Goal: Navigation & Orientation: Understand site structure

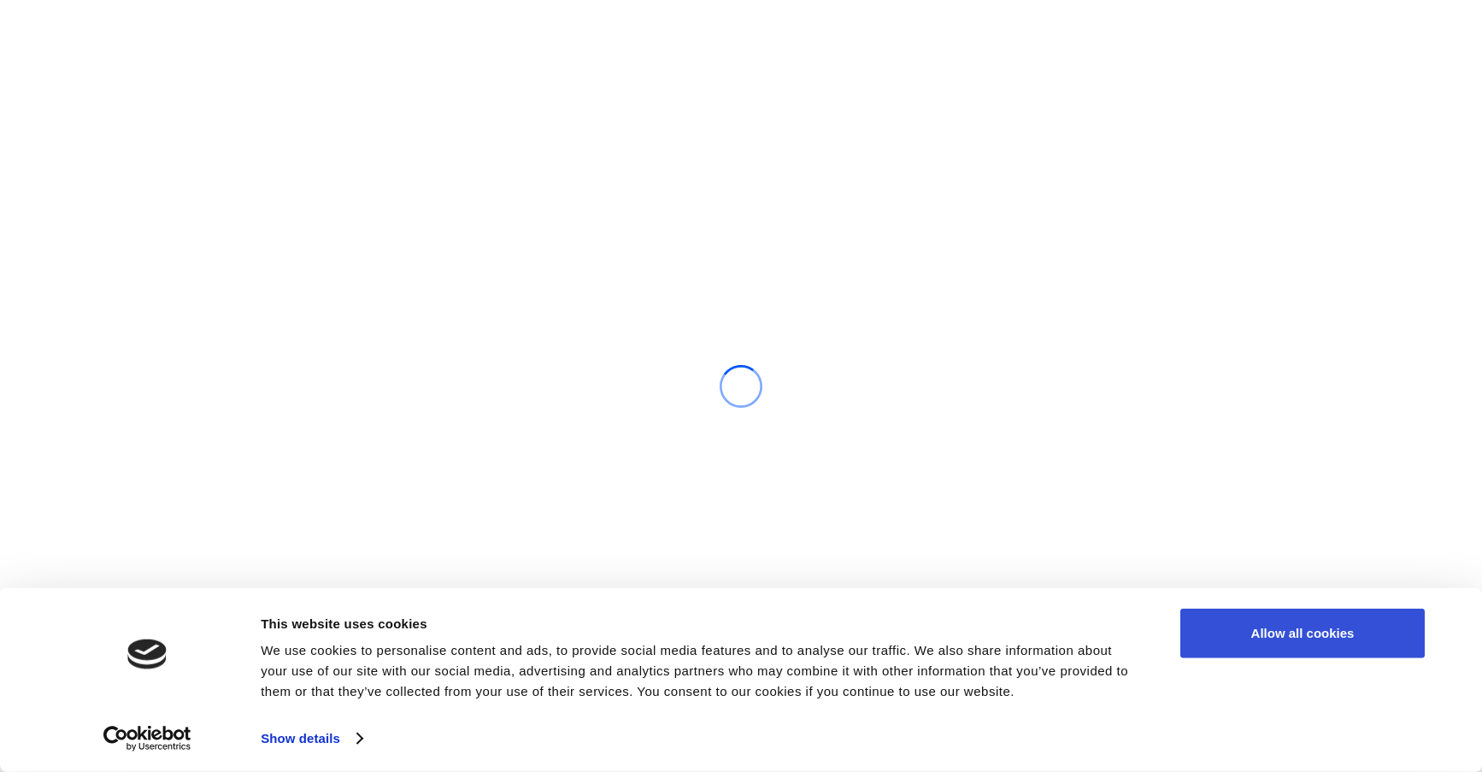
click at [1258, 622] on button "Allow all cookies" at bounding box center [1302, 634] width 244 height 50
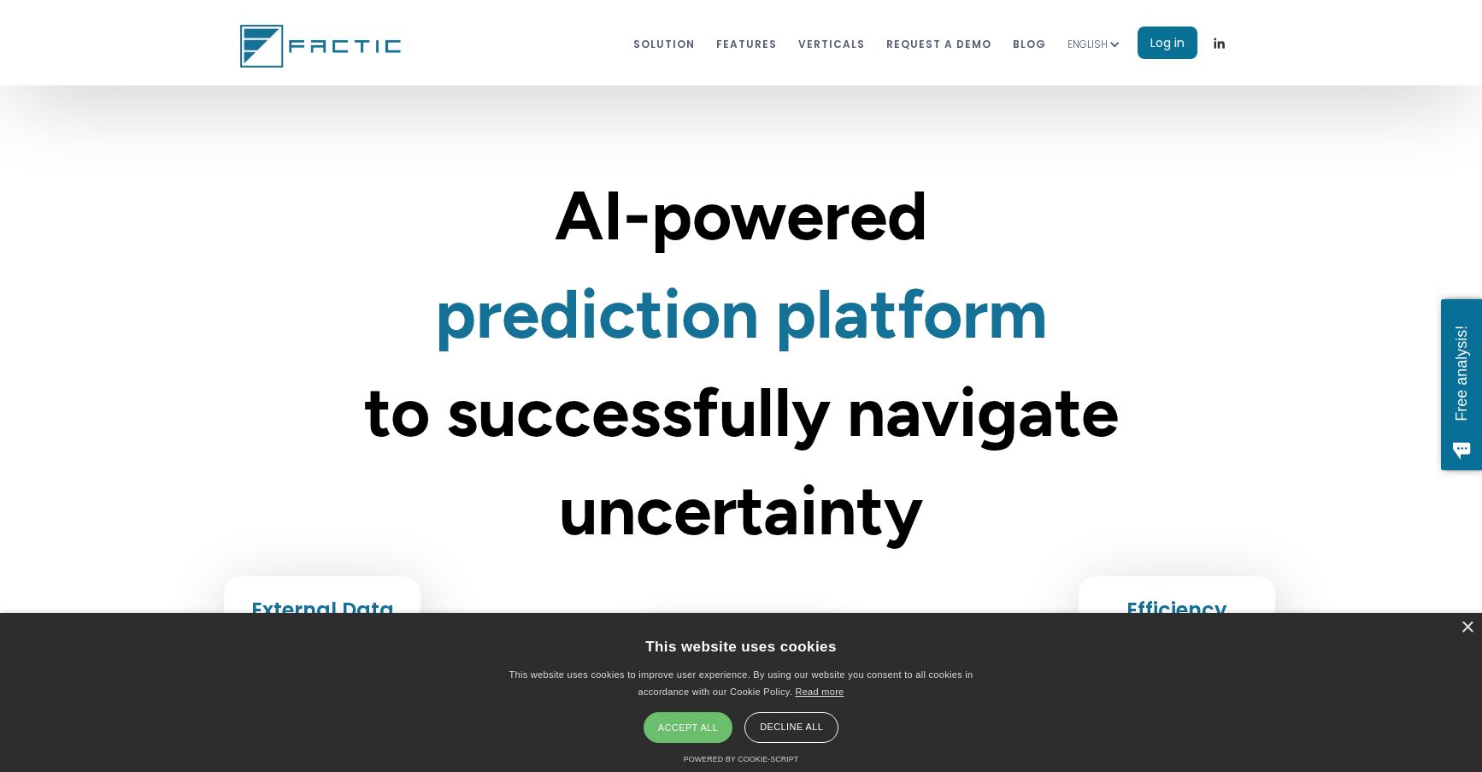
click at [705, 720] on div "Accept all" at bounding box center [688, 727] width 89 height 31
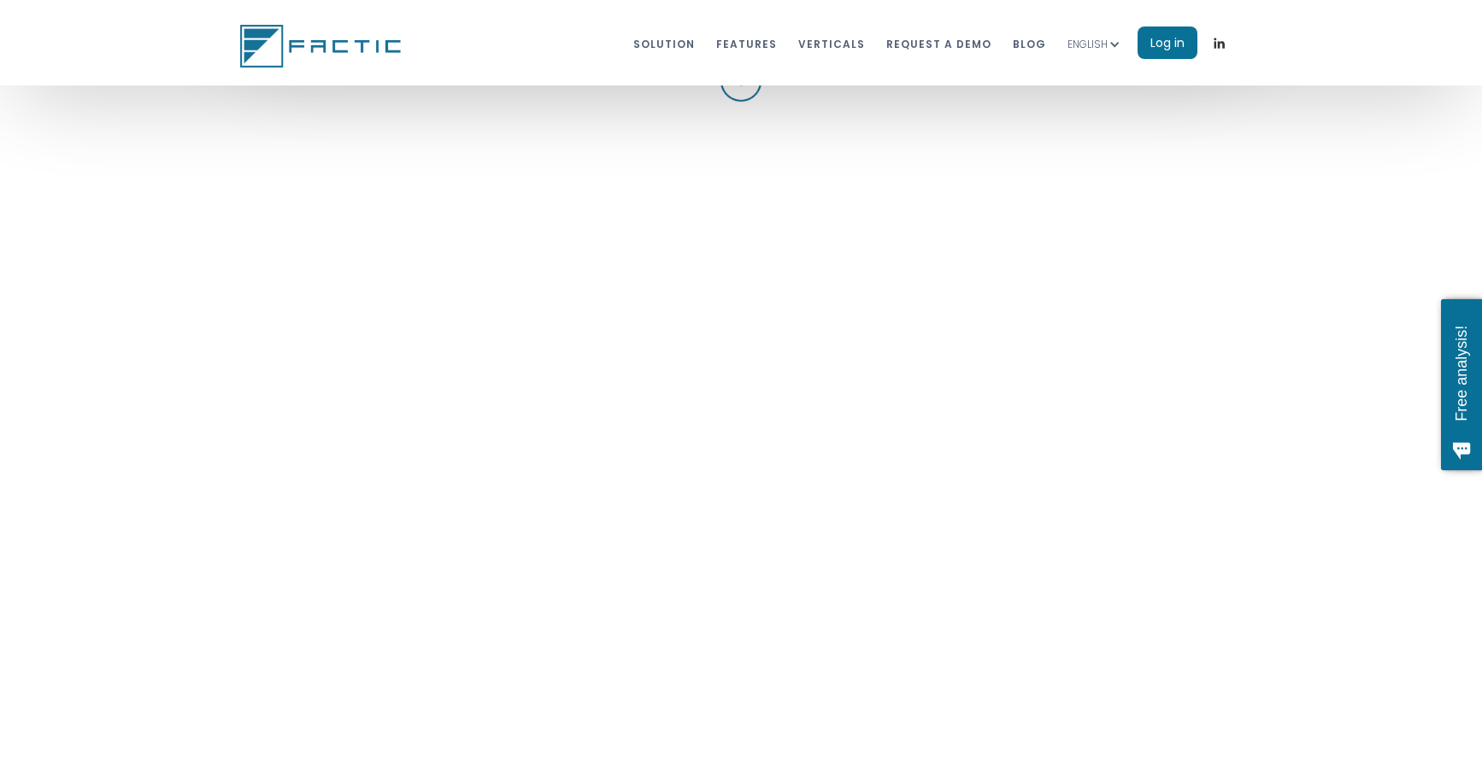
scroll to position [1635, 0]
click at [250, 54] on img at bounding box center [323, 46] width 166 height 43
click at [272, 66] on img at bounding box center [323, 46] width 166 height 43
click at [668, 49] on link "Solution" at bounding box center [664, 43] width 62 height 32
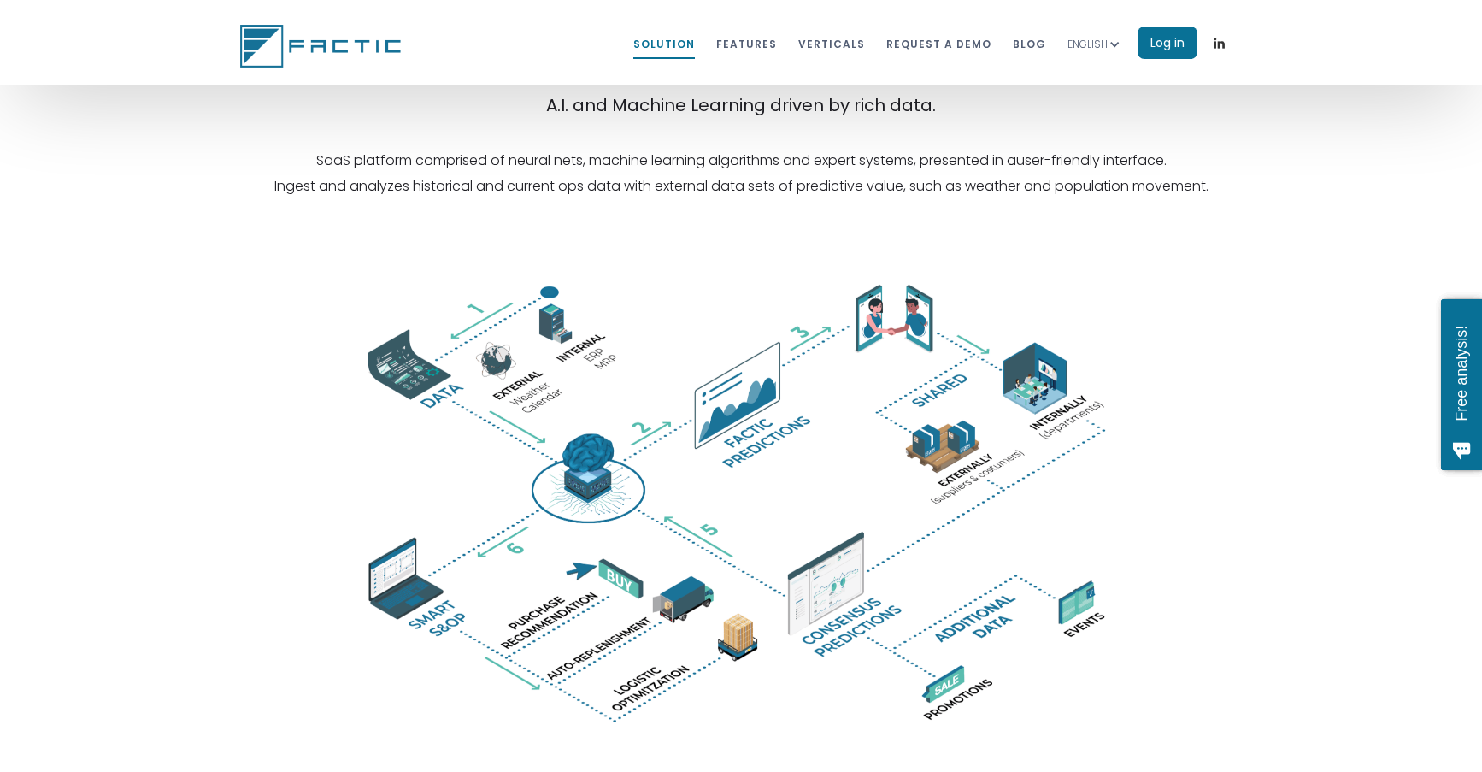
scroll to position [2946, 0]
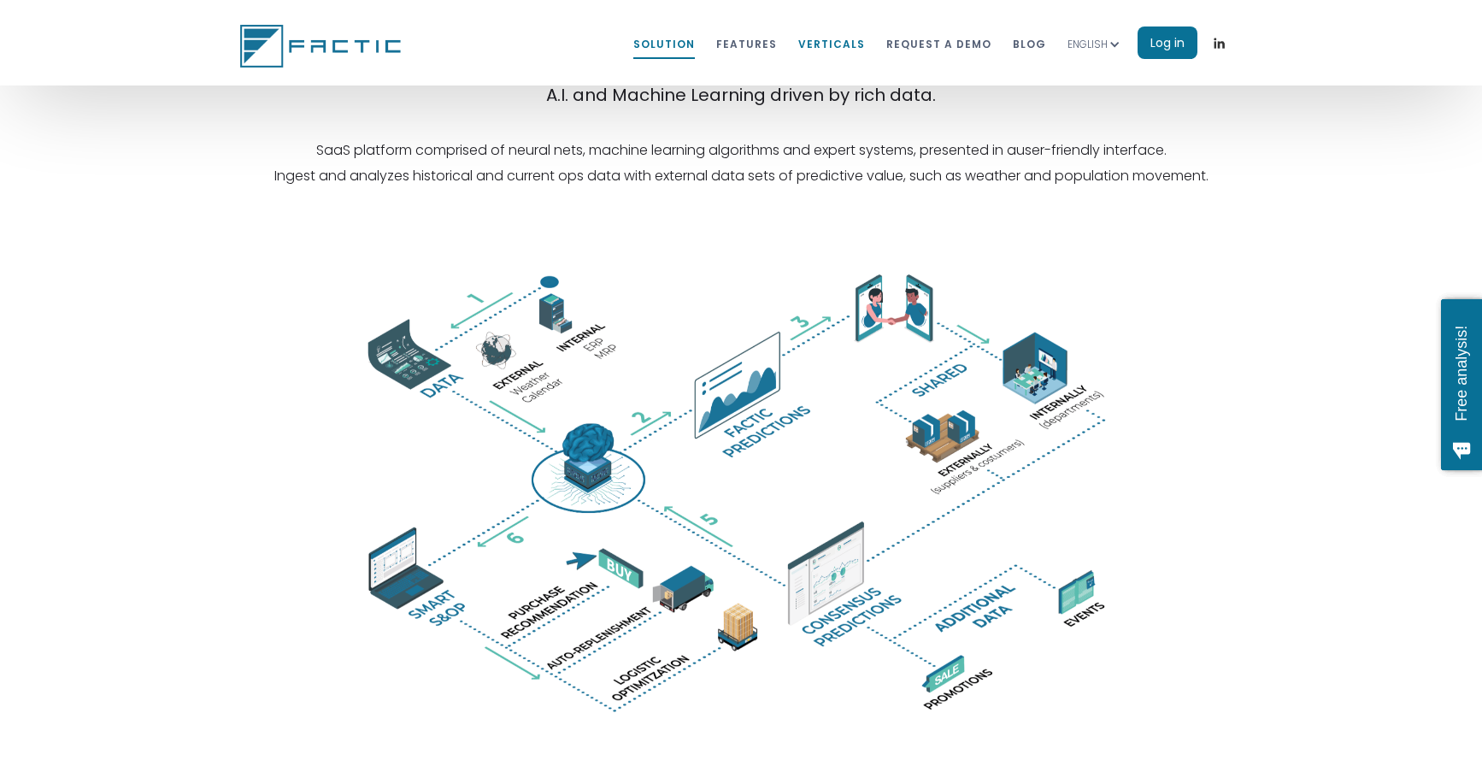
click at [835, 45] on link "VERTICALS" at bounding box center [831, 43] width 67 height 32
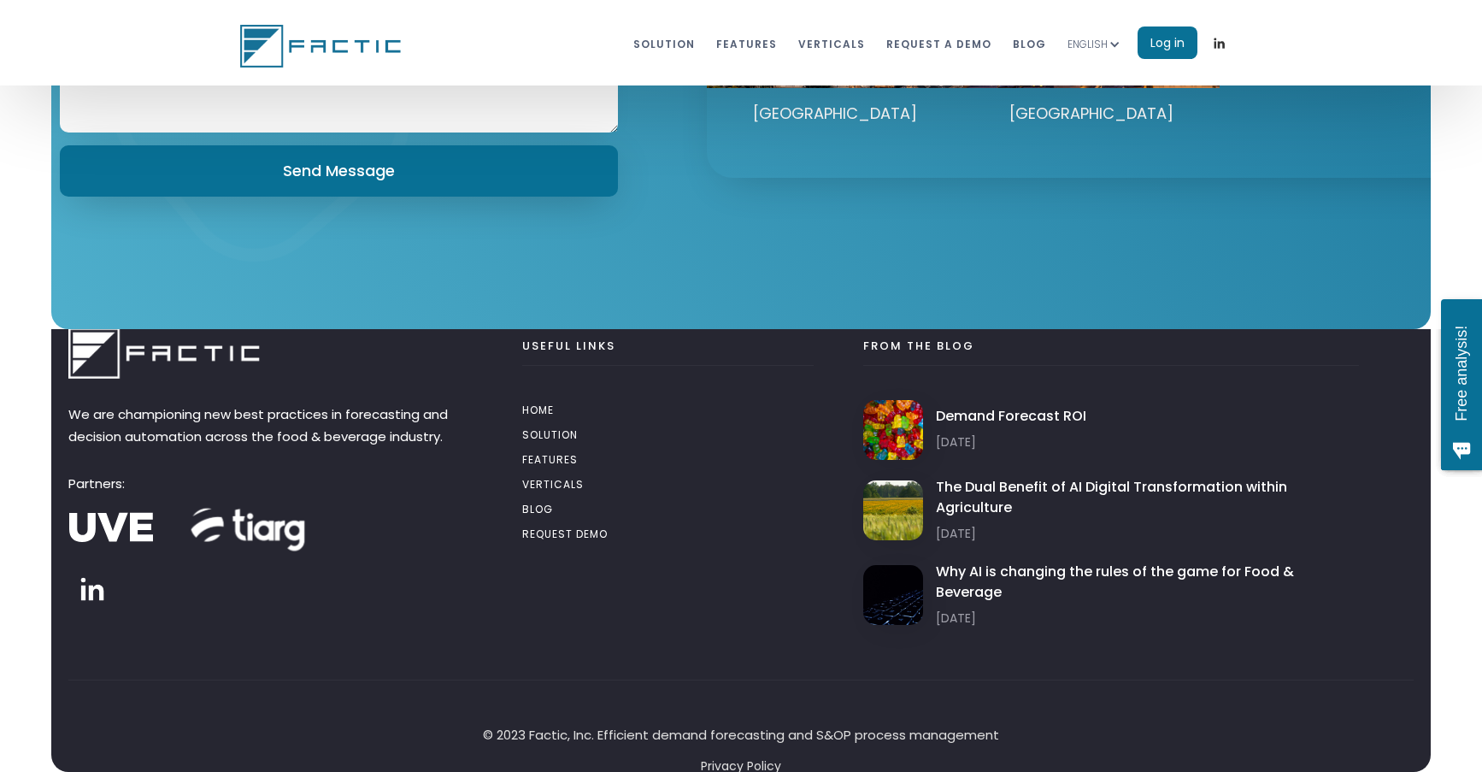
scroll to position [9611, 0]
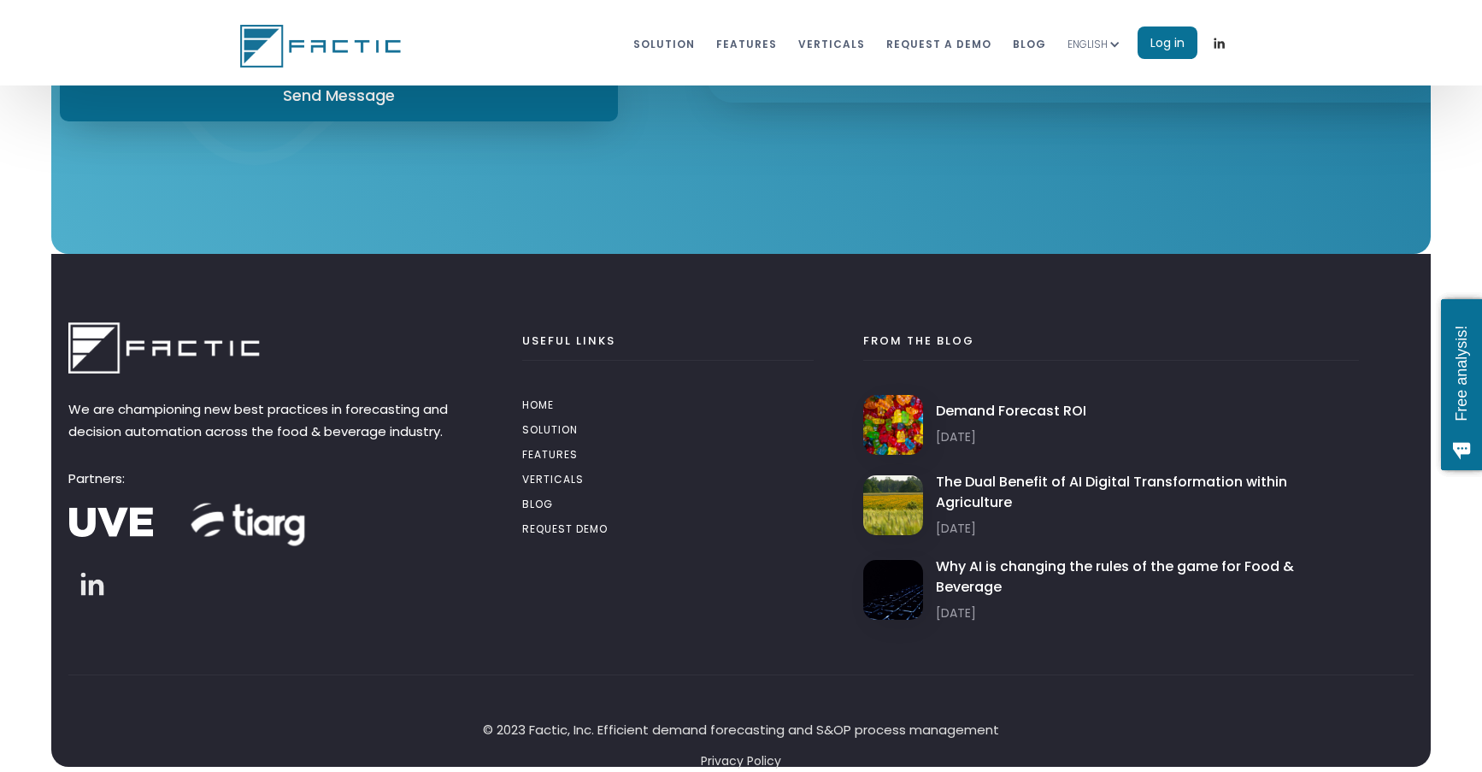
click at [98, 587] on img at bounding box center [92, 584] width 26 height 26
click at [96, 513] on img at bounding box center [110, 522] width 85 height 60
click at [245, 525] on img at bounding box center [249, 522] width 128 height 128
